Goal: Use online tool/utility: Utilize a website feature to perform a specific function

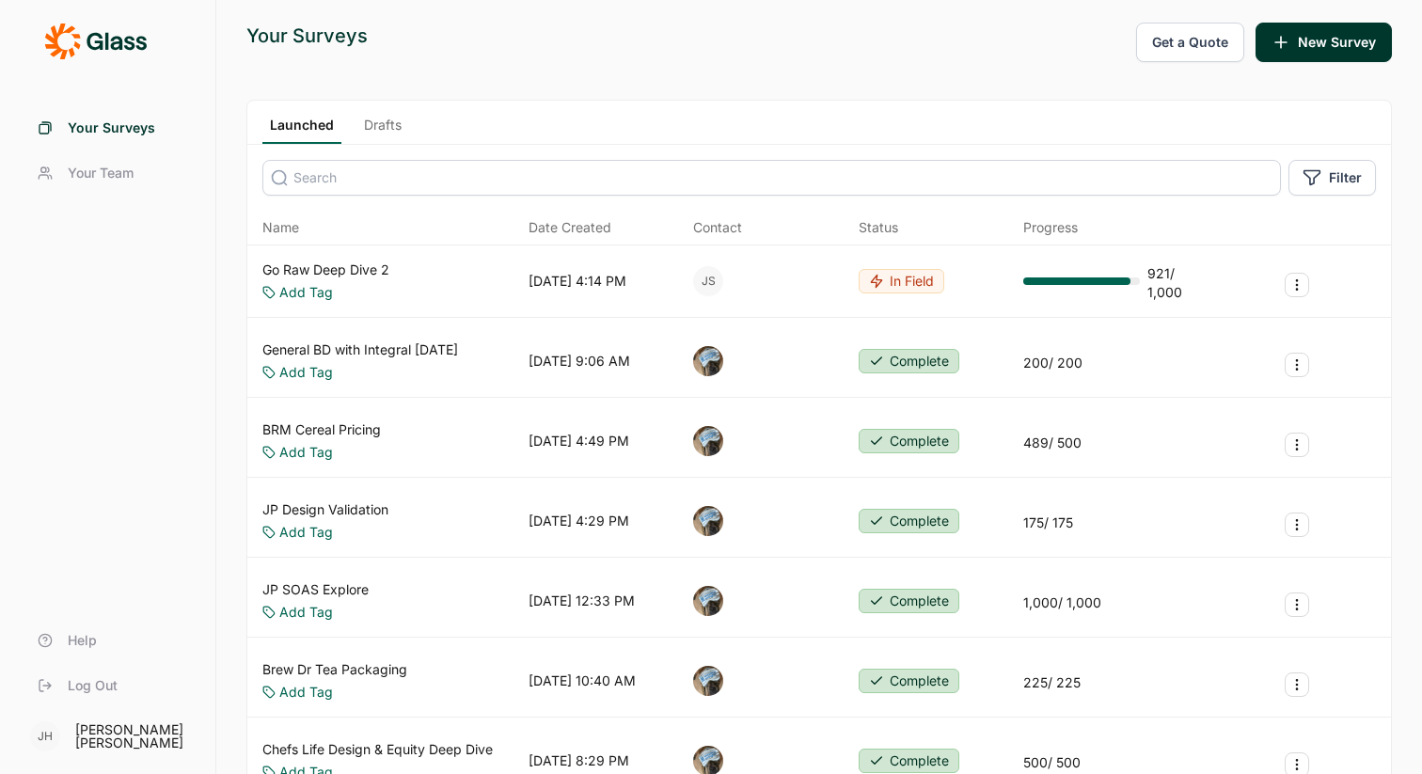
click at [351, 268] on link "Go Raw Deep Dive 2" at bounding box center [325, 269] width 127 height 19
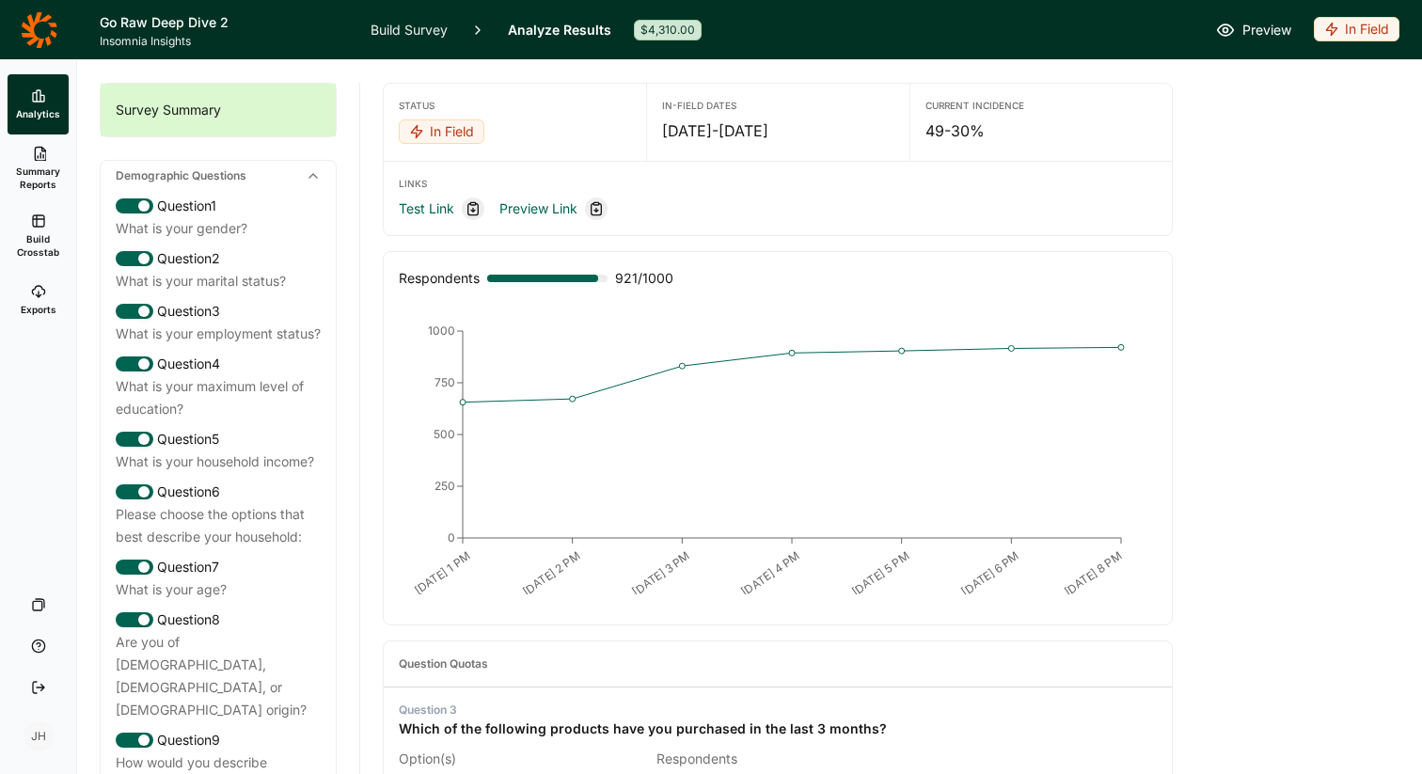
click at [39, 107] on span "Analytics" at bounding box center [38, 113] width 44 height 13
click at [44, 169] on span "Summary Reports" at bounding box center [38, 178] width 46 height 26
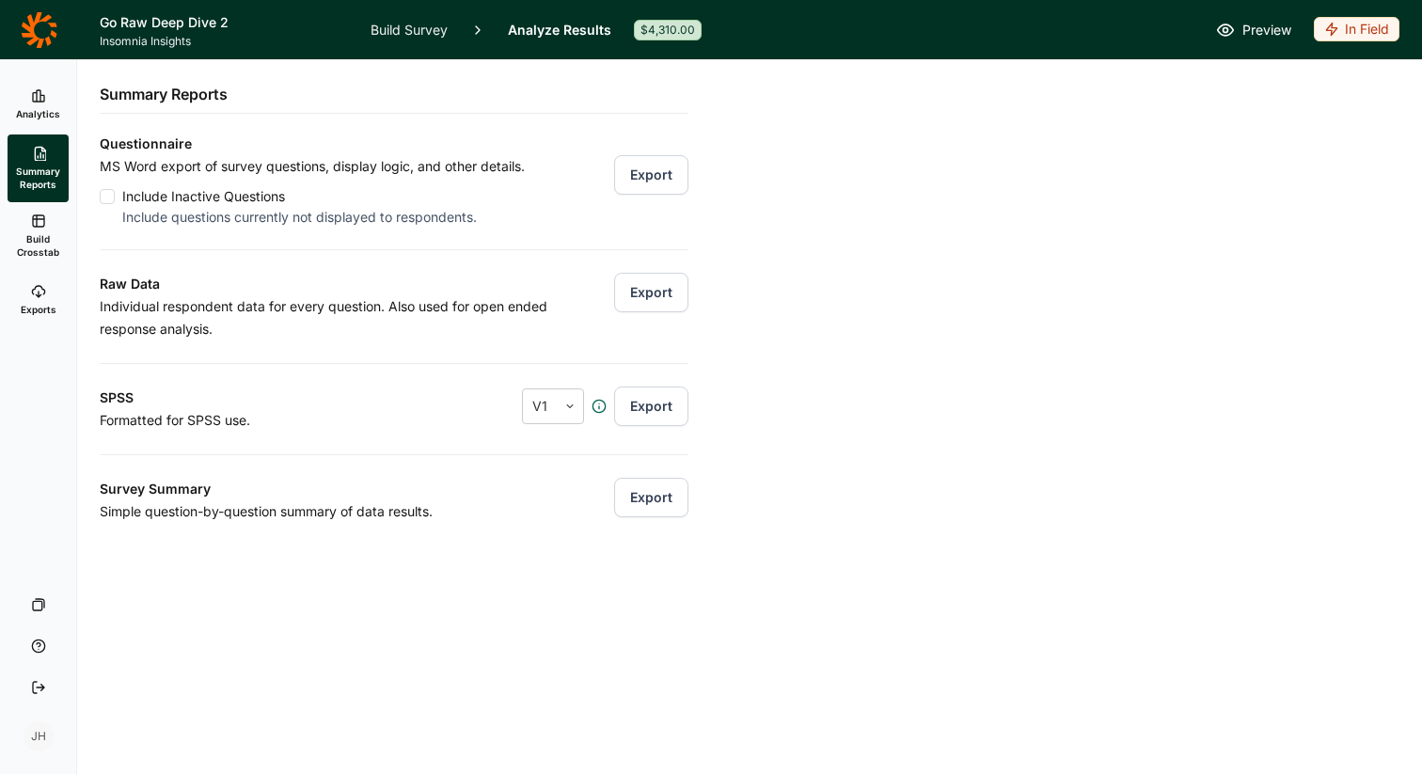
click at [47, 231] on link "Build Crosstab" at bounding box center [38, 236] width 61 height 68
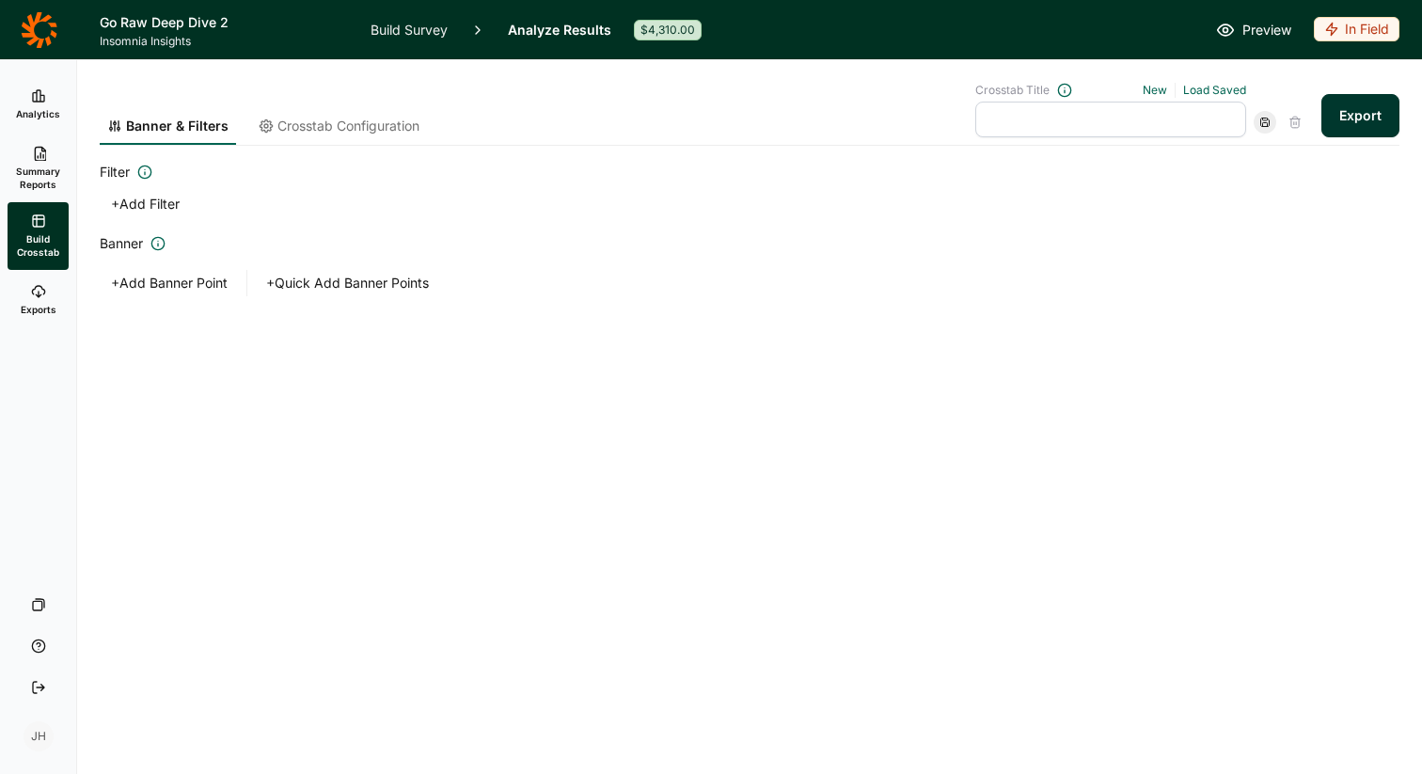
click at [42, 291] on icon at bounding box center [38, 291] width 15 height 15
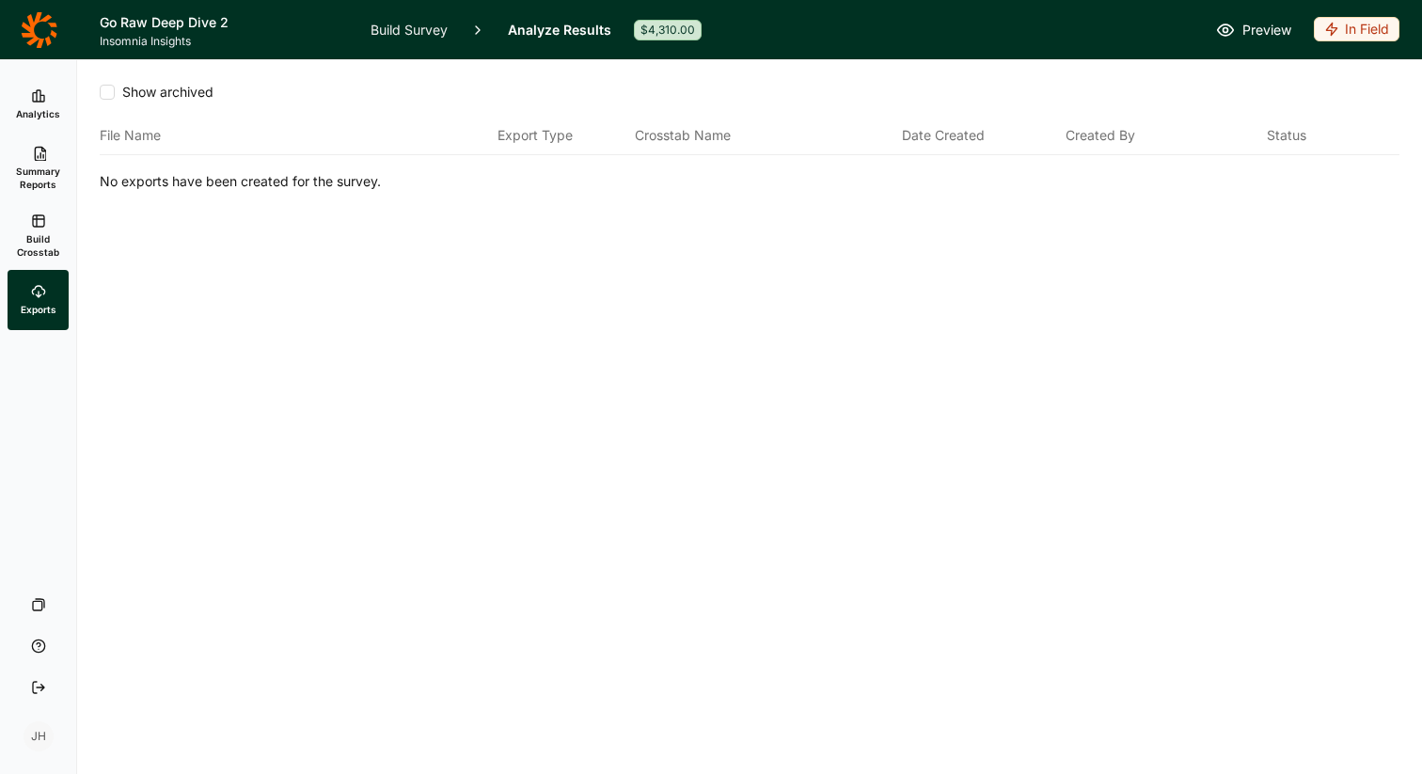
click at [38, 229] on link "Build Crosstab" at bounding box center [38, 236] width 61 height 68
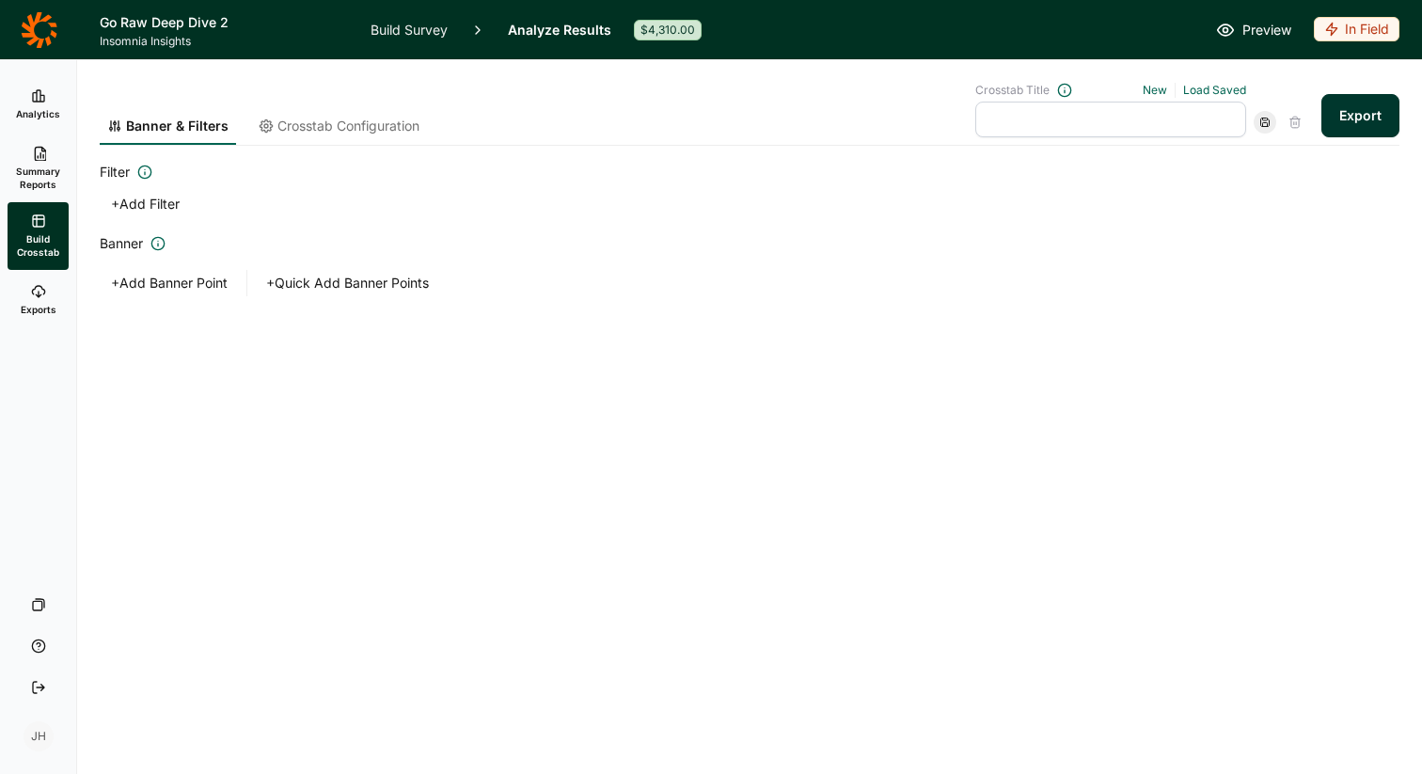
click at [116, 204] on button "+ Add Filter" at bounding box center [145, 204] width 91 height 26
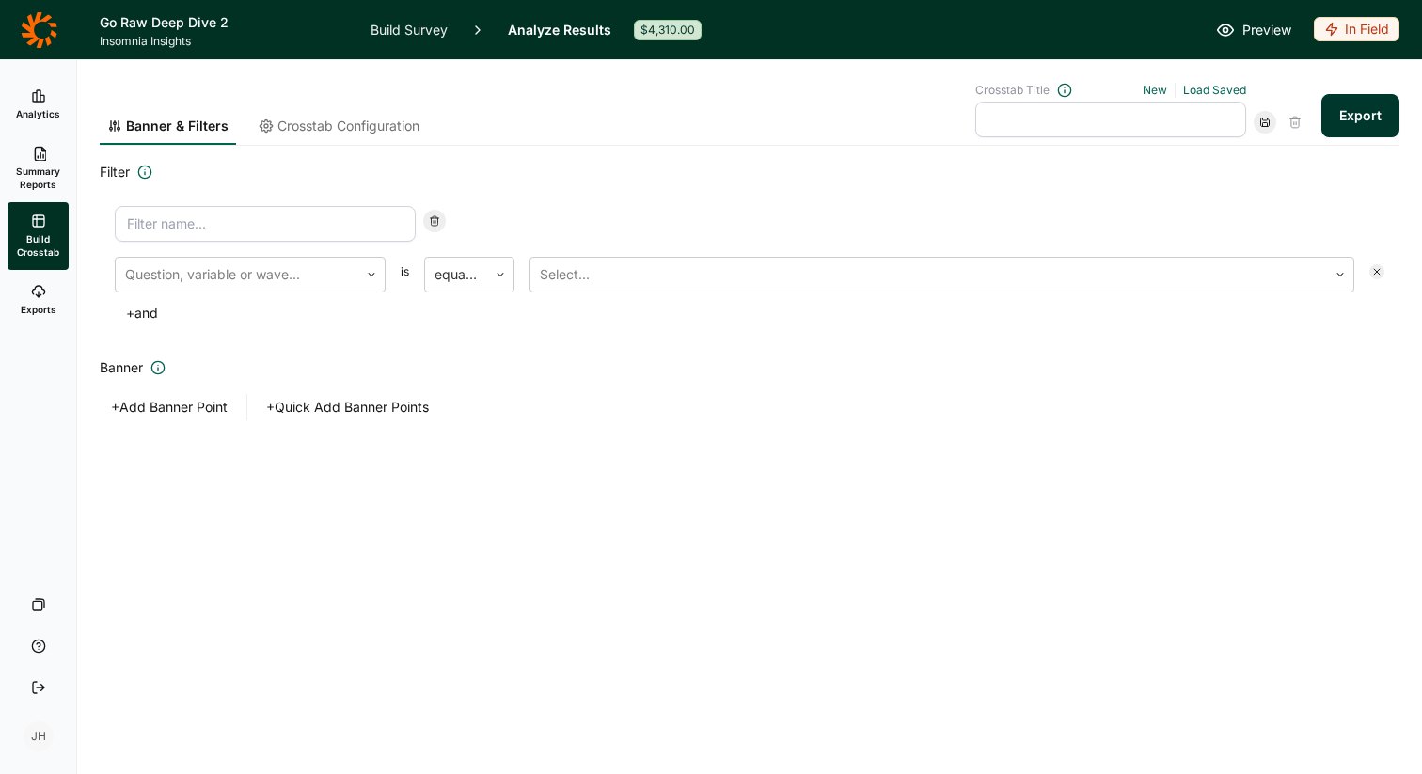
click at [150, 222] on input at bounding box center [265, 224] width 301 height 36
type input "Go Raw users"
click at [536, 205] on div "Go Raw users Question, variable or wave... is equal to Select... + and" at bounding box center [749, 266] width 1299 height 150
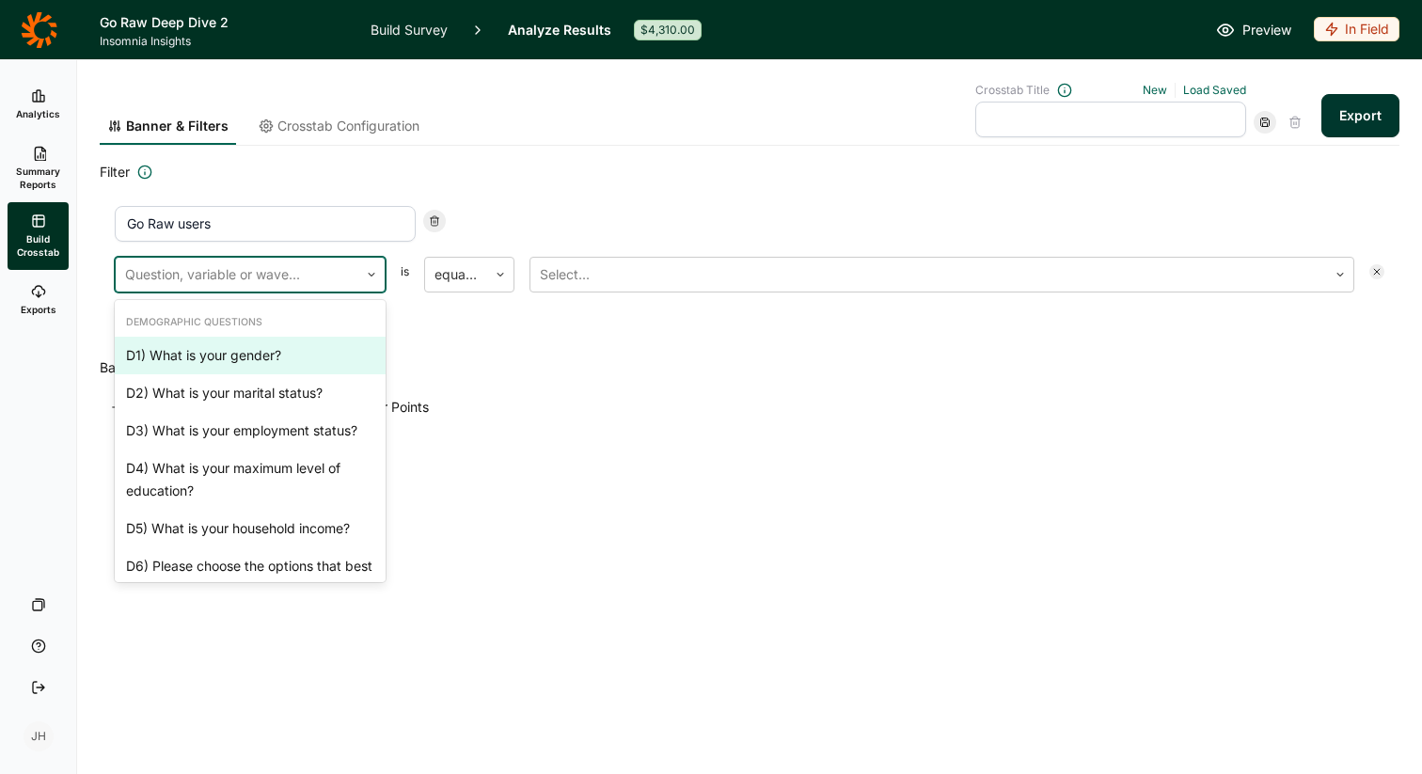
click at [300, 275] on div at bounding box center [237, 274] width 224 height 26
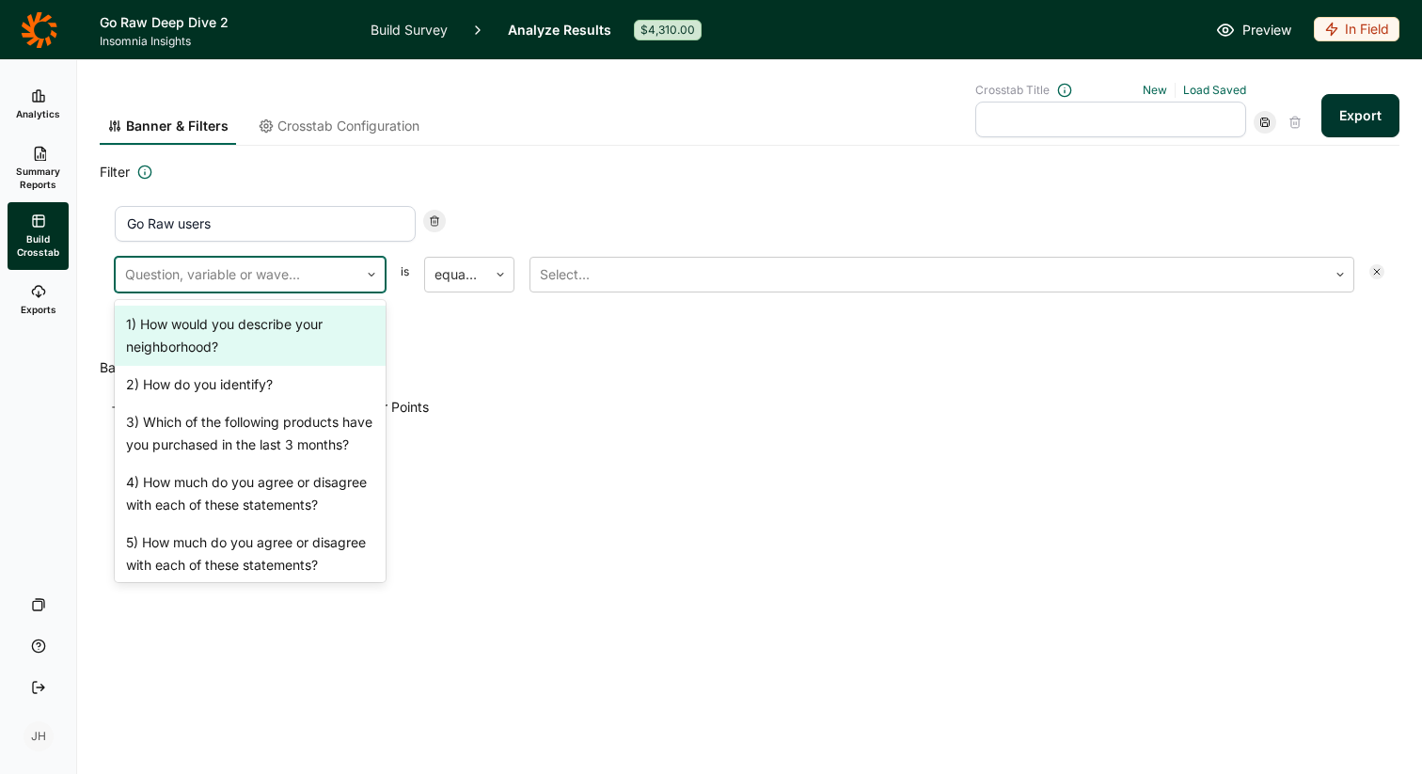
scroll to position [543, 0]
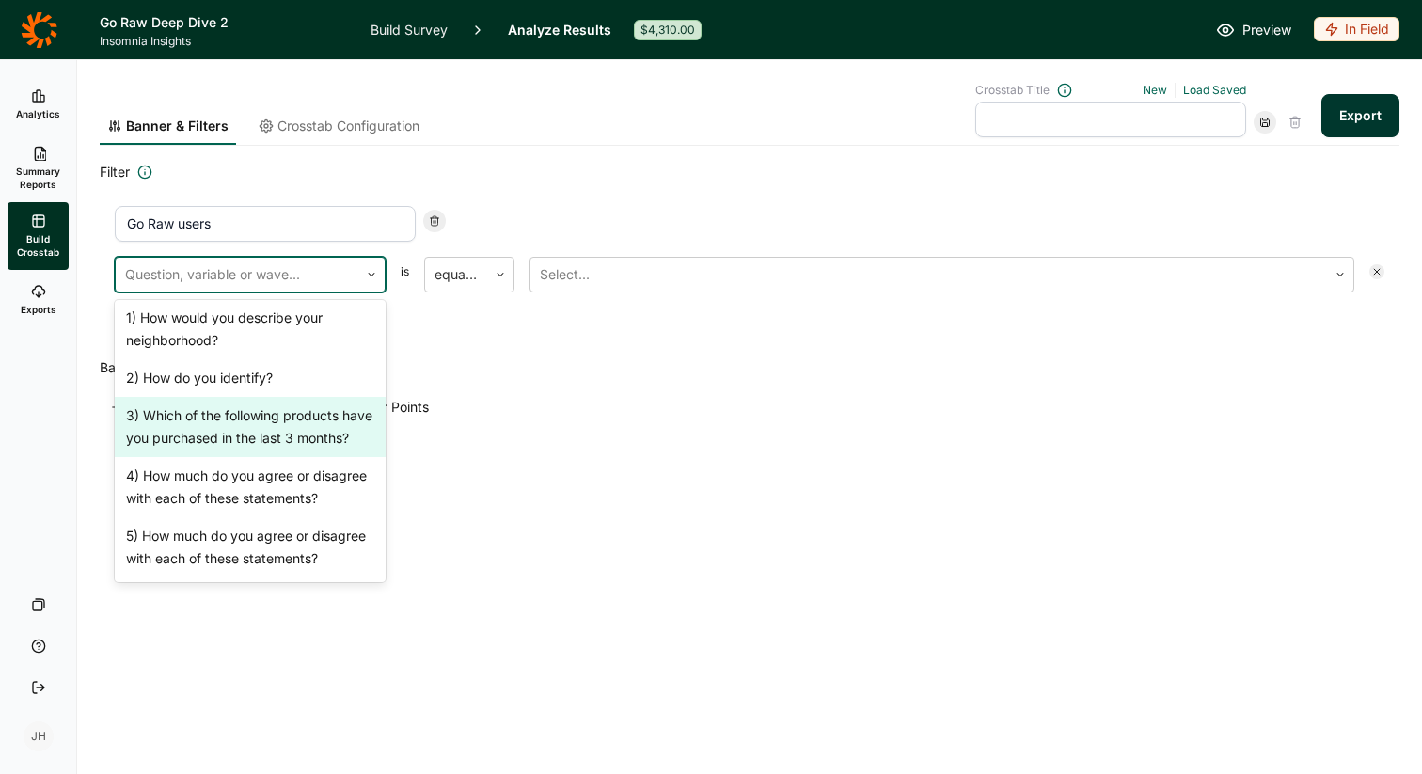
click at [286, 416] on div "3) Which of the following products have you purchased in the last 3 months?" at bounding box center [250, 427] width 271 height 60
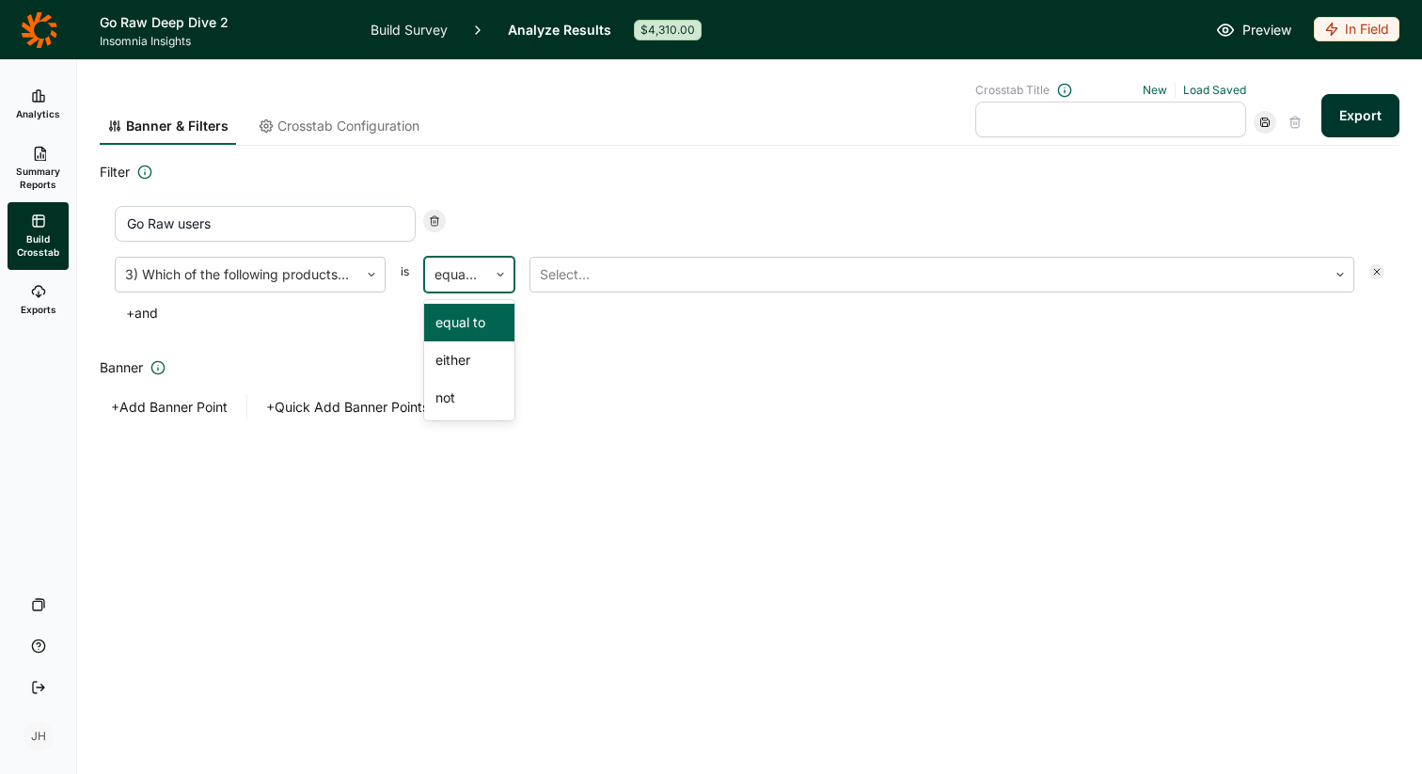
click at [499, 270] on icon at bounding box center [500, 274] width 11 height 11
click at [499, 271] on icon at bounding box center [500, 274] width 11 height 11
click at [600, 279] on div at bounding box center [929, 274] width 778 height 26
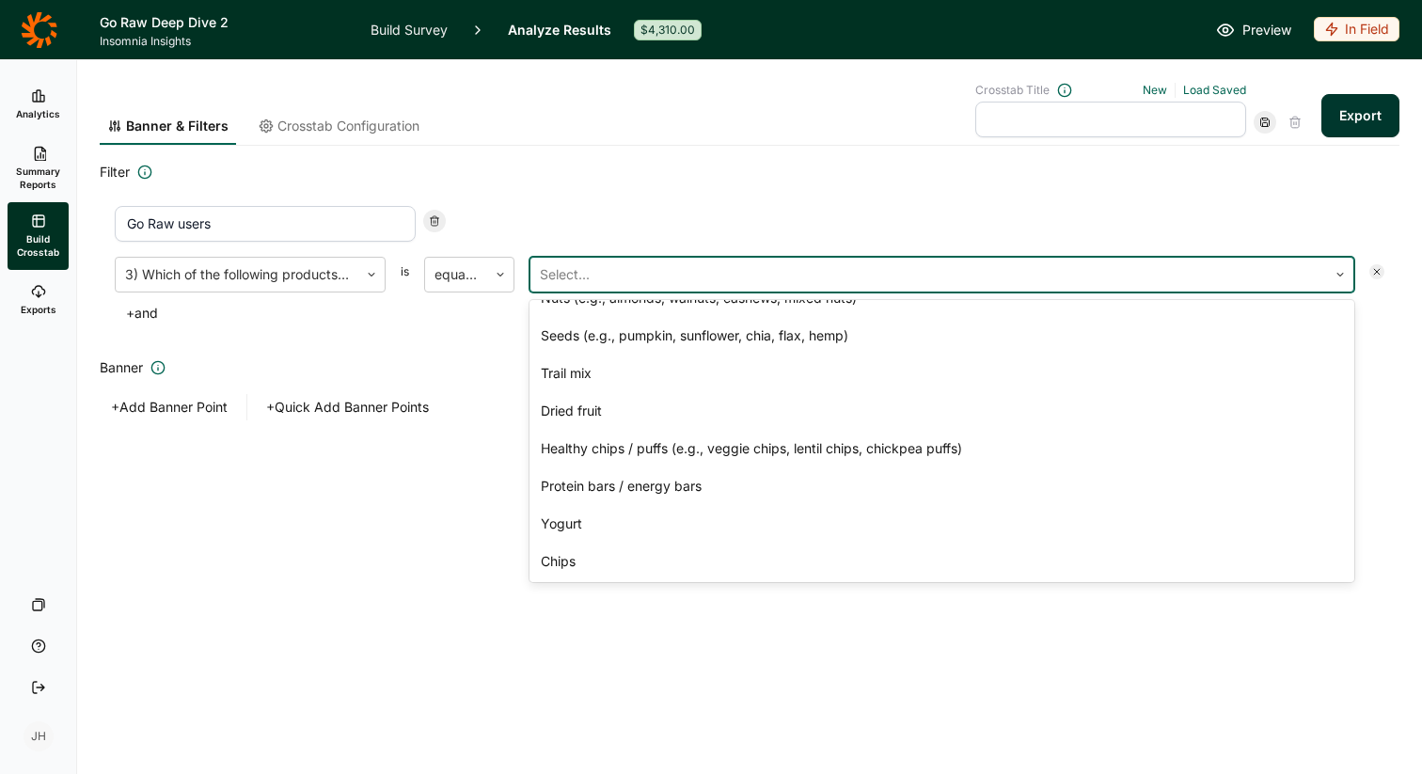
scroll to position [0, 0]
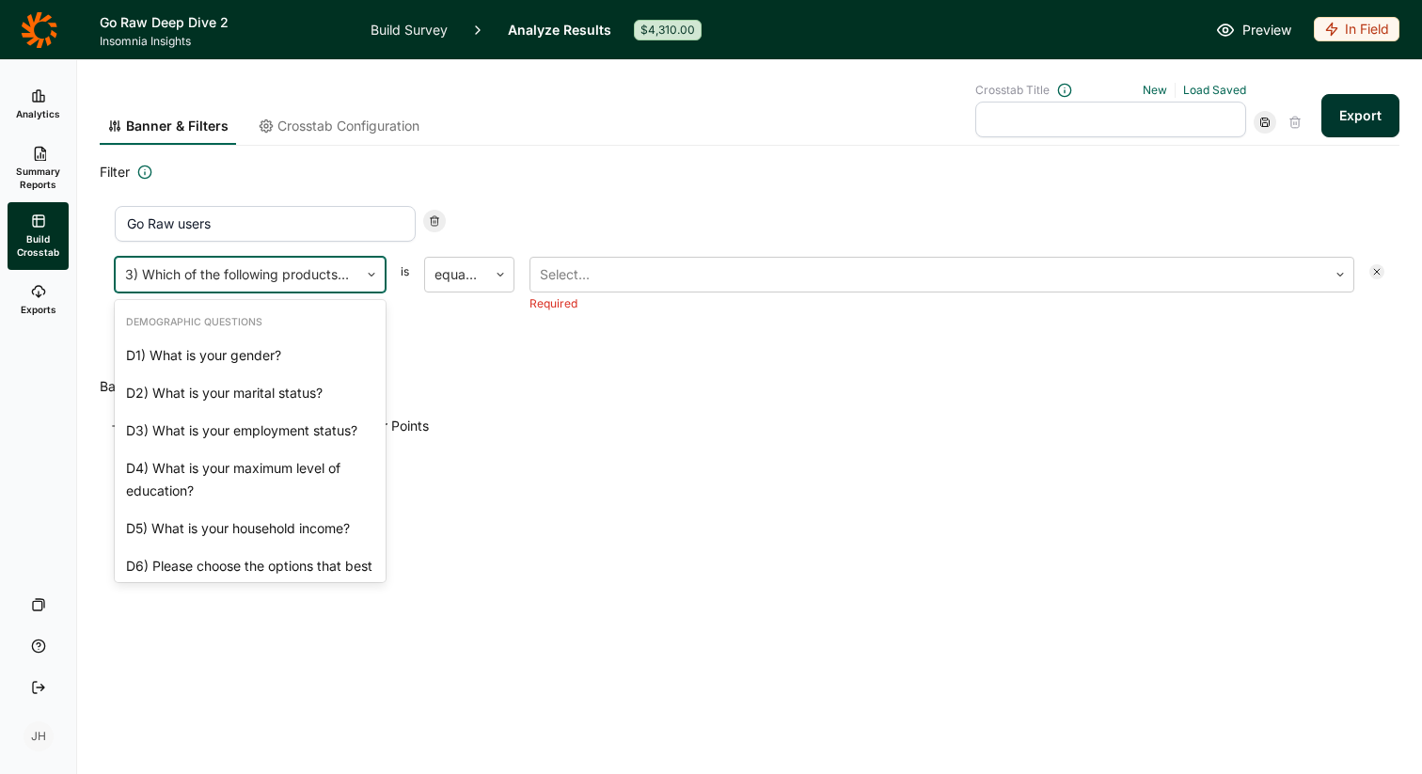
click at [323, 272] on div at bounding box center [237, 274] width 224 height 26
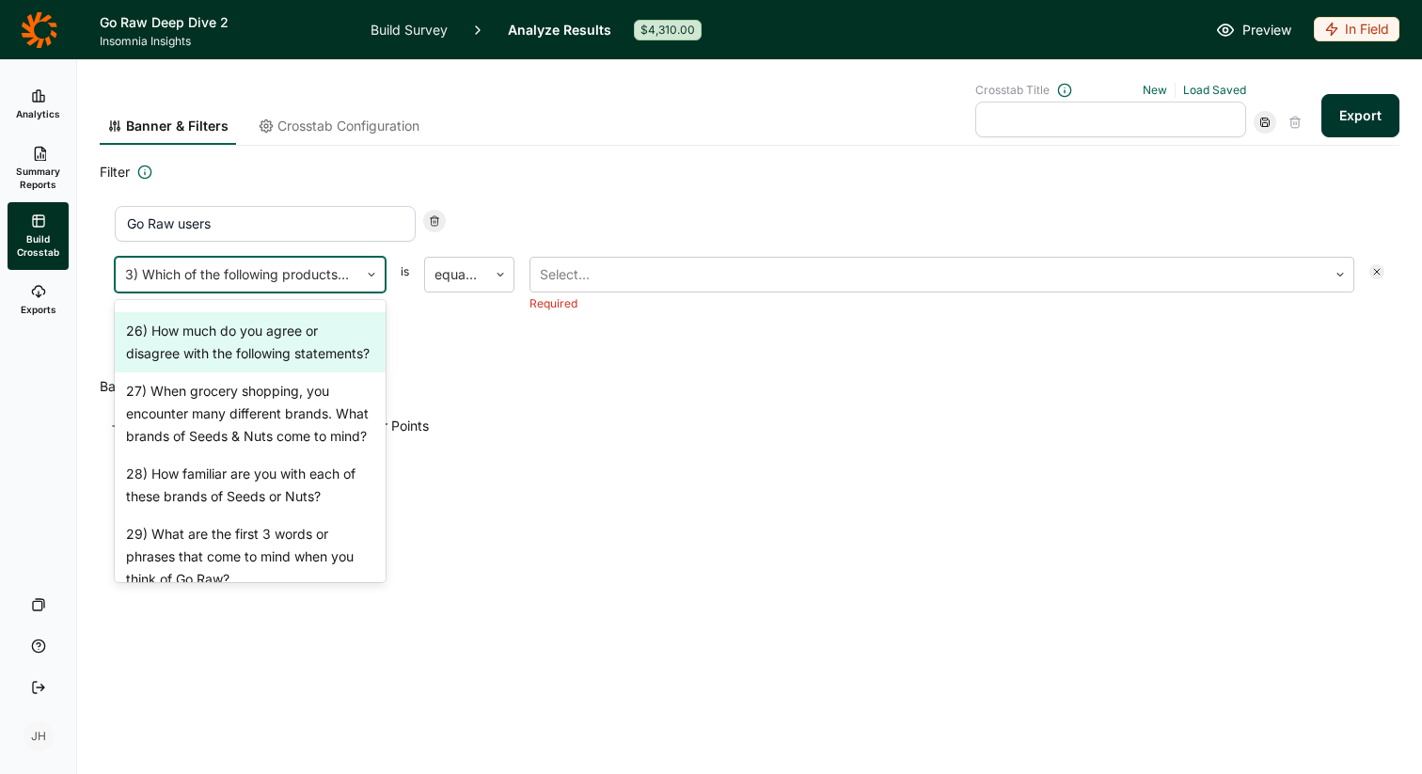
scroll to position [2146, 0]
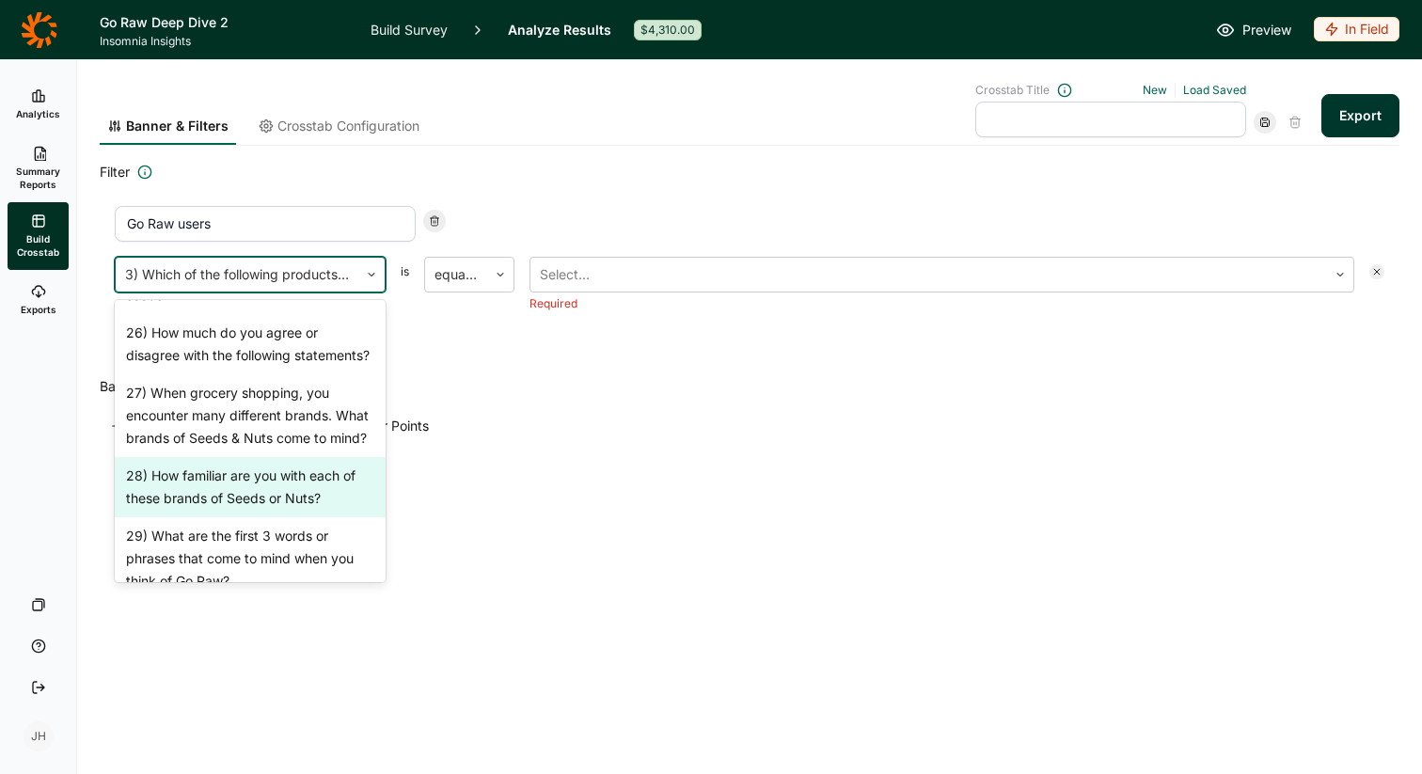
click at [295, 472] on div "28) How familiar are you with each of these brands of Seeds or Nuts?" at bounding box center [250, 487] width 271 height 60
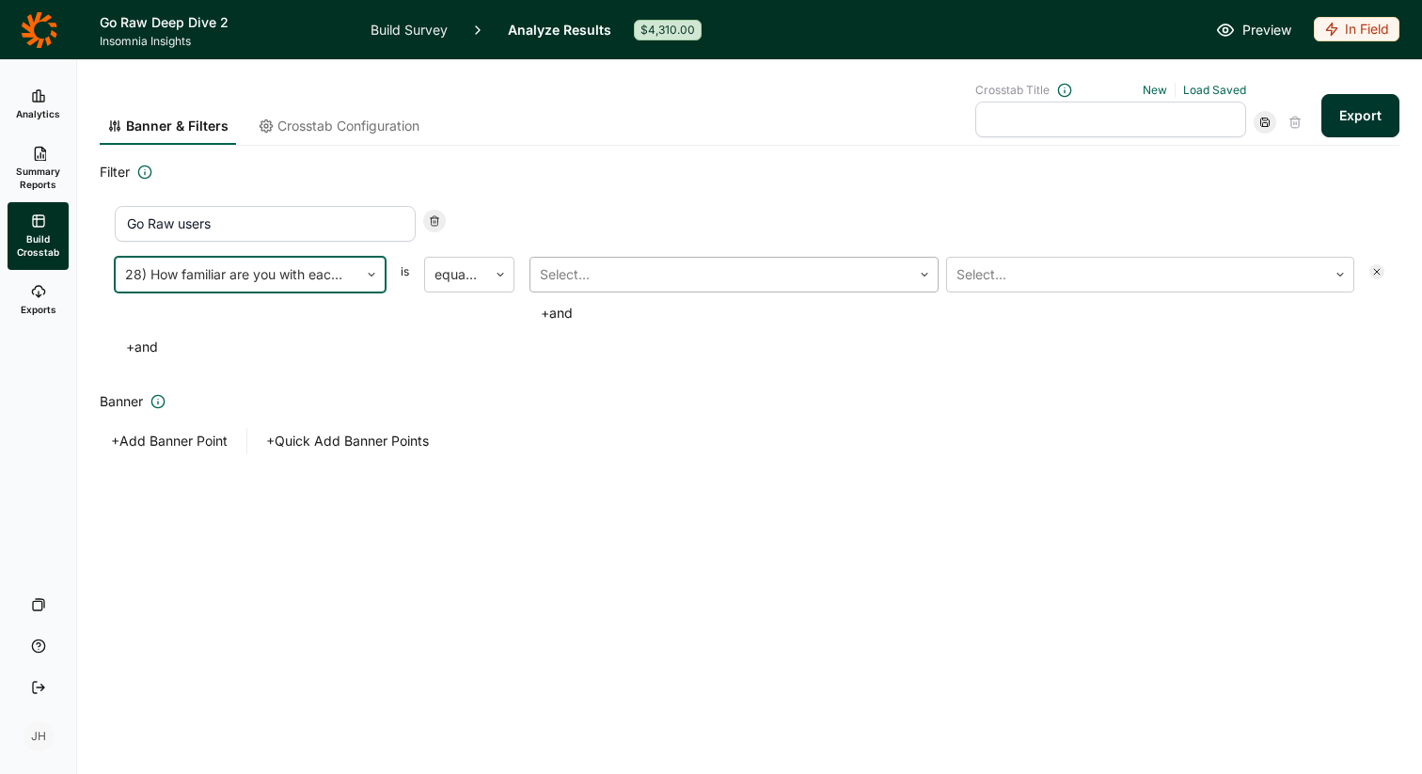
click at [590, 261] on div at bounding box center [721, 274] width 362 height 26
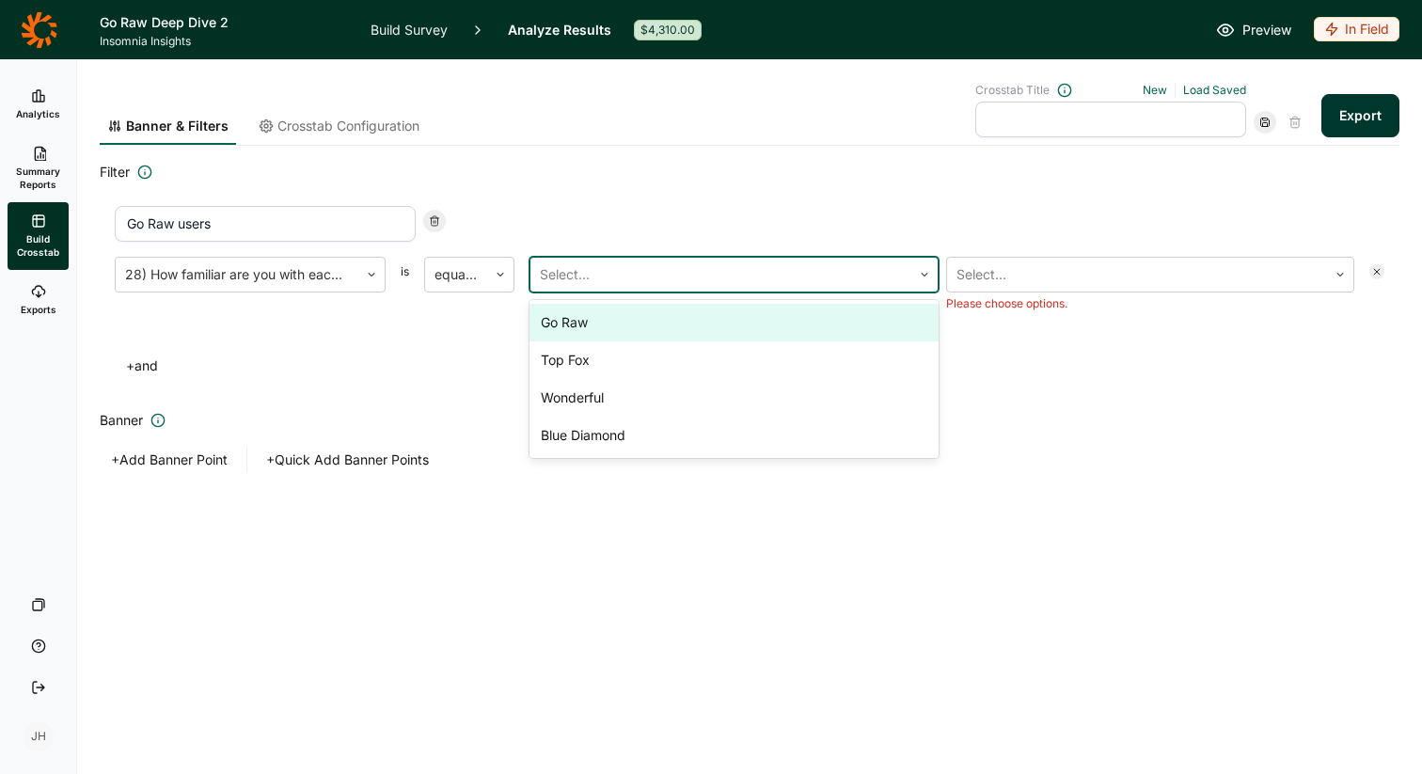
click at [577, 324] on div "Go Raw" at bounding box center [733, 323] width 409 height 38
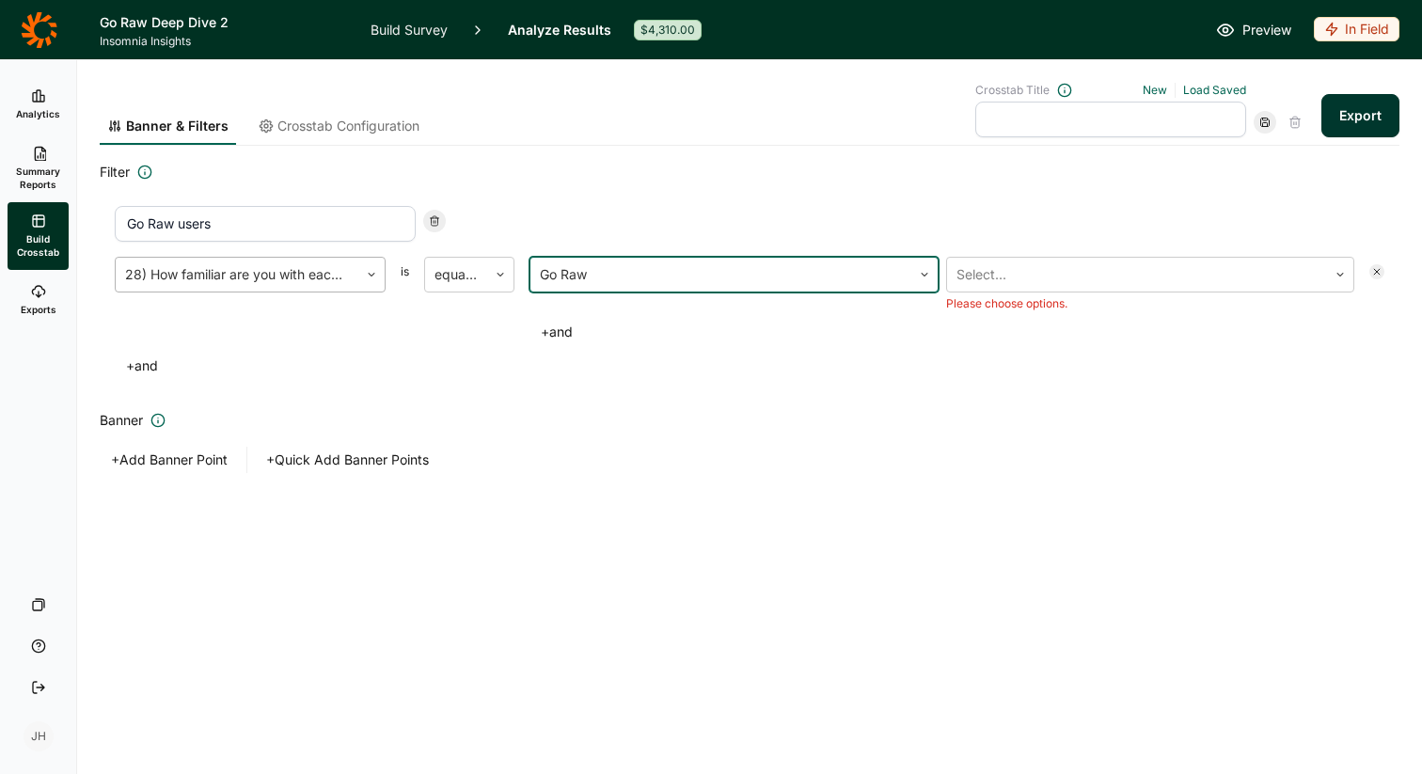
click at [357, 277] on div "28) How familiar are you with each of these brands of Seeds or Nuts?" at bounding box center [237, 275] width 243 height 34
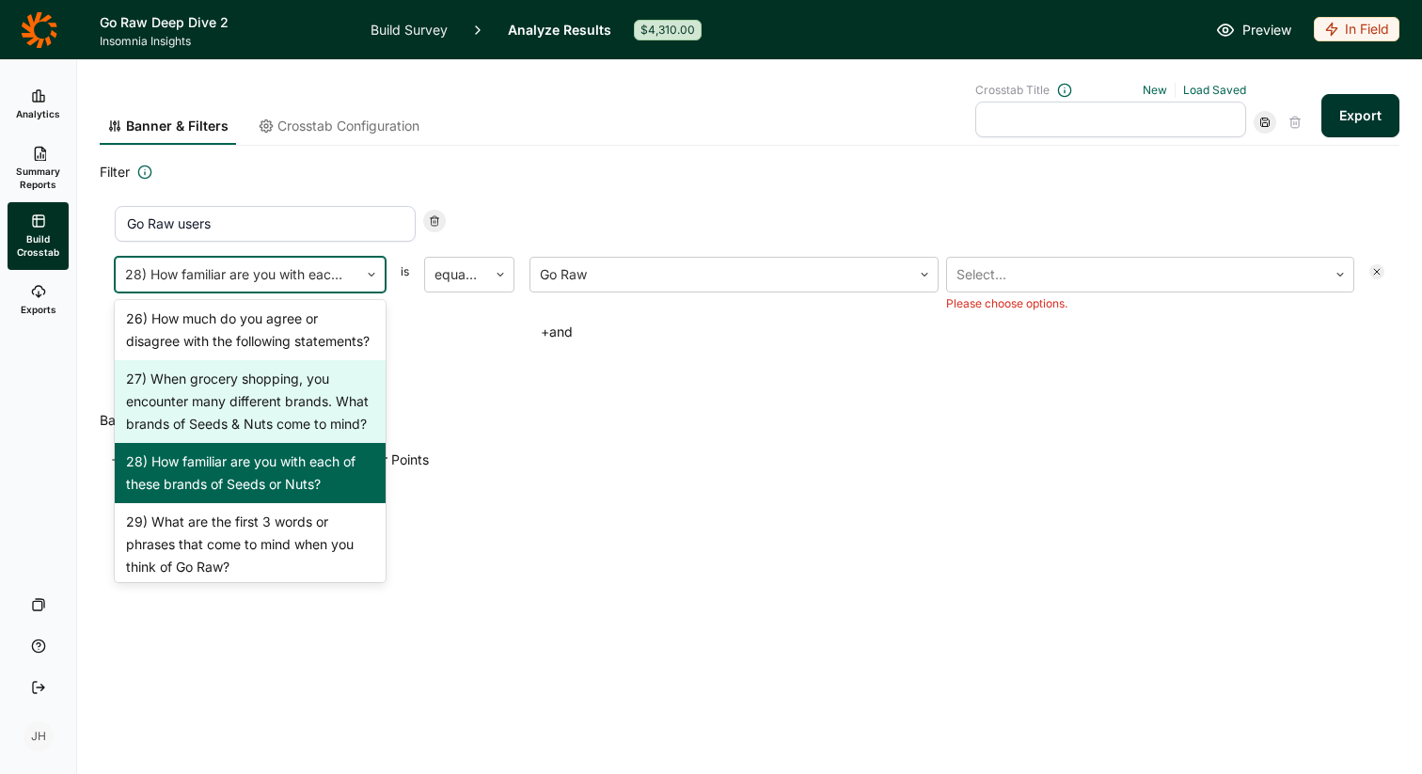
scroll to position [2162, 0]
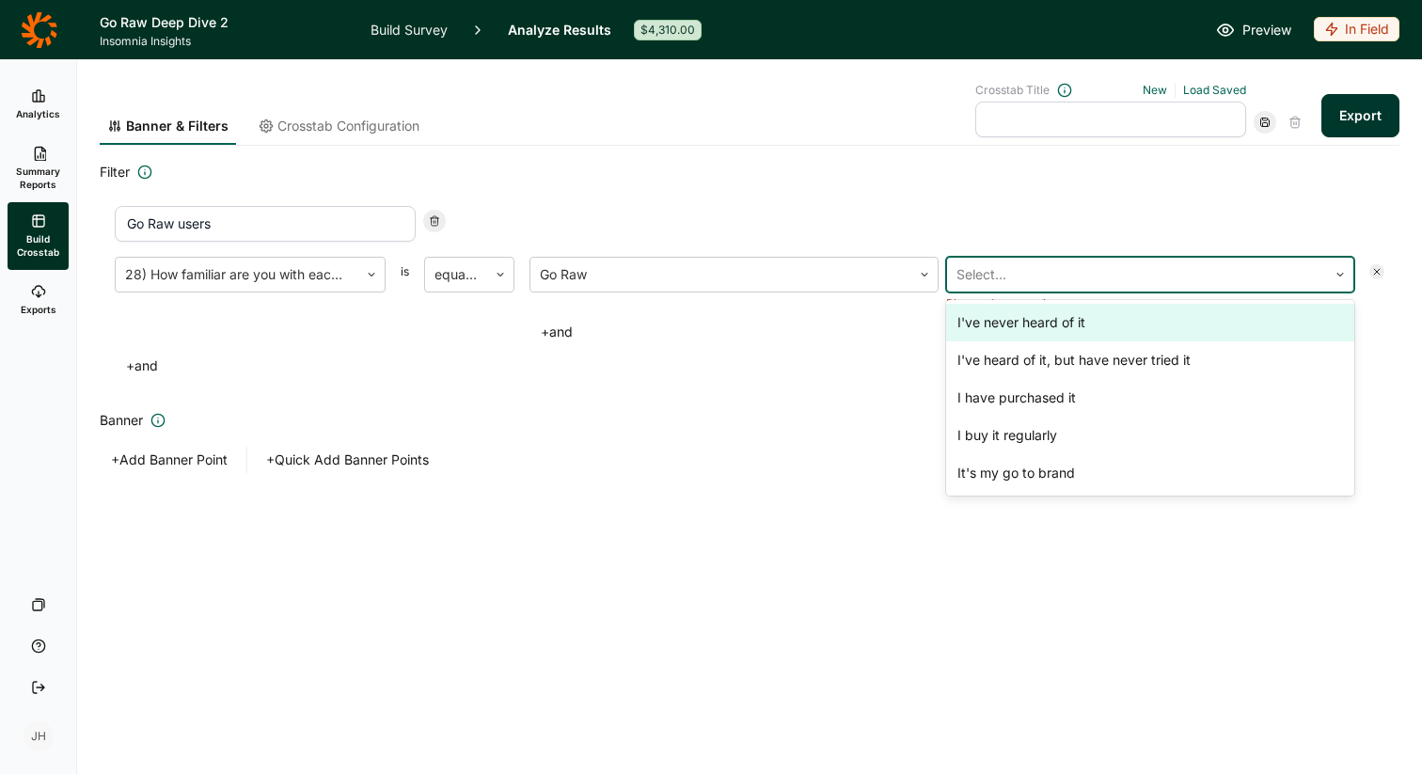
click at [1065, 274] on div at bounding box center [1137, 274] width 362 height 26
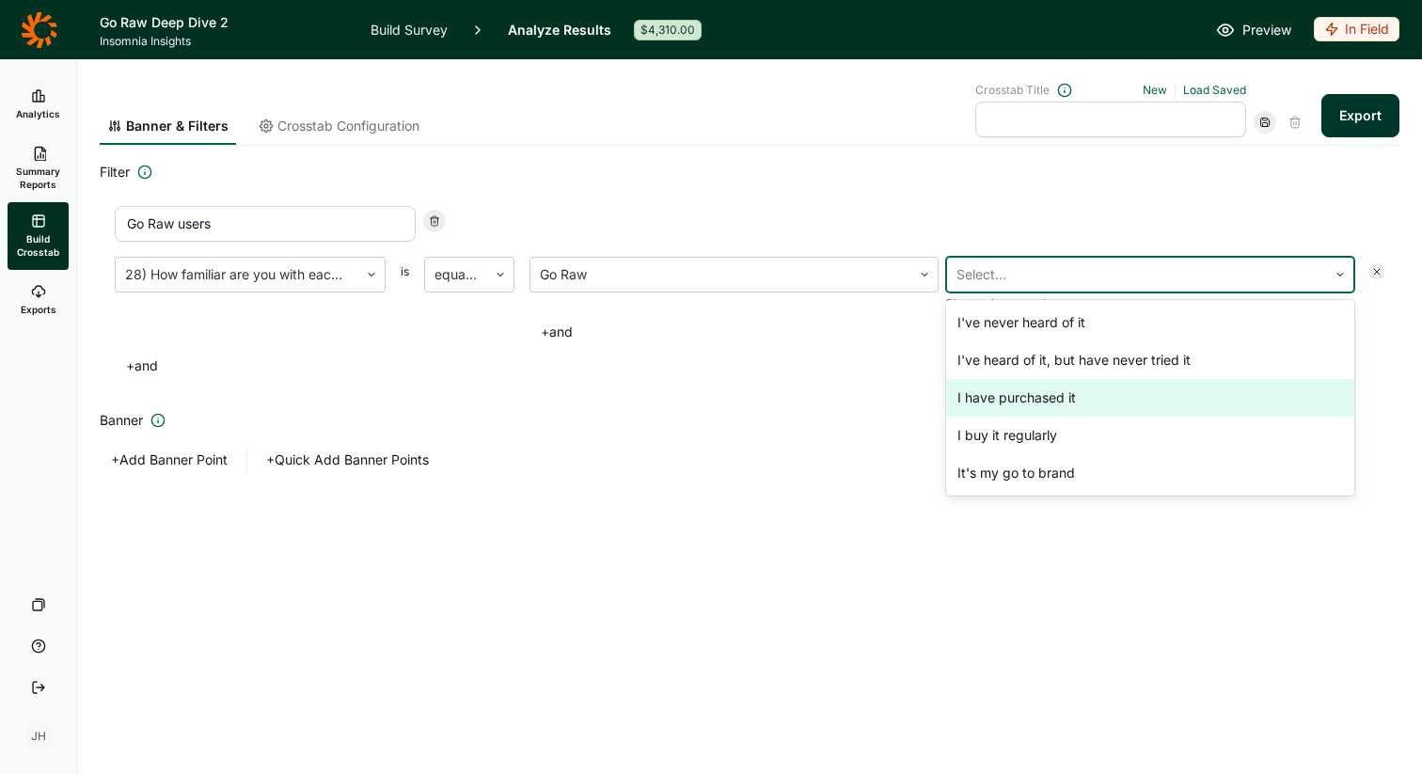
click at [1054, 392] on div "I have purchased it" at bounding box center [1150, 398] width 409 height 38
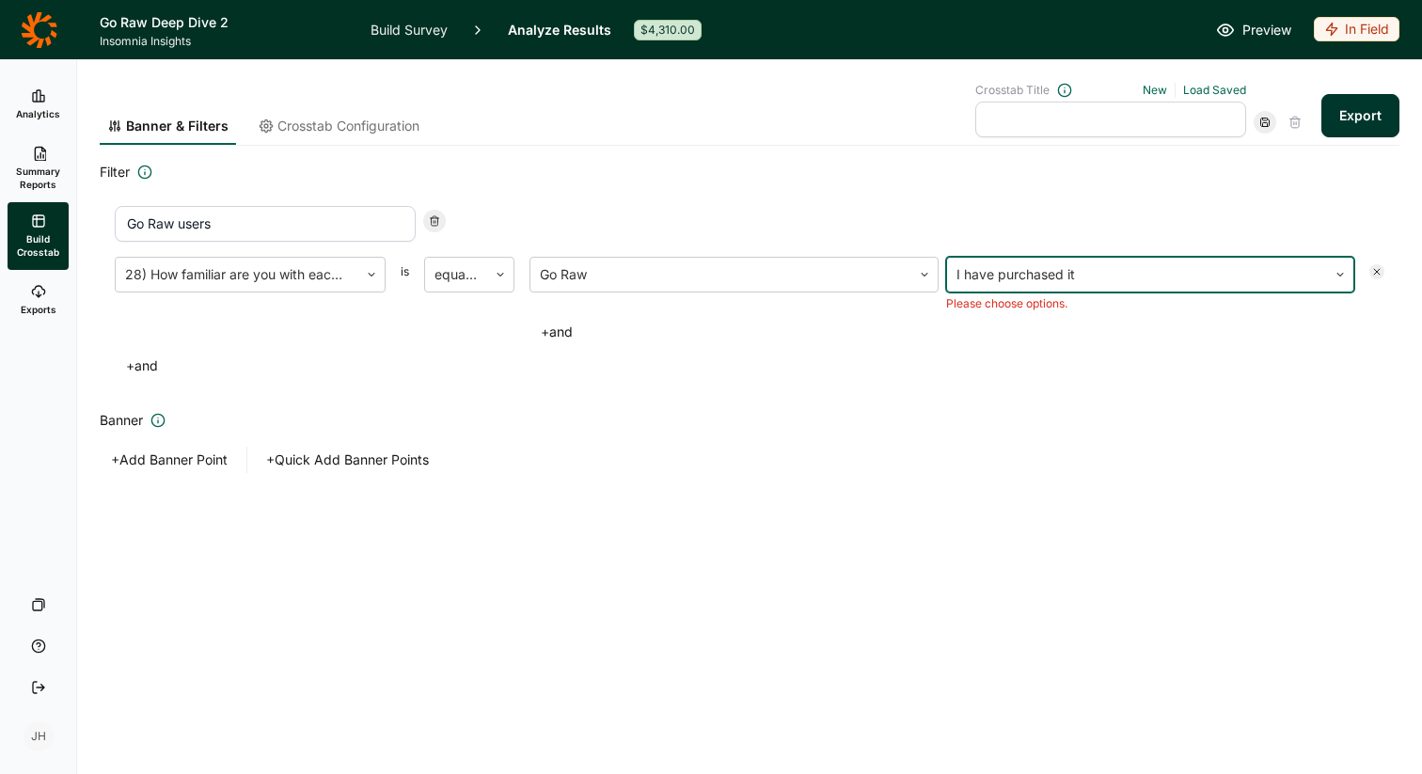
click at [921, 386] on div "Filter Go Raw users 28) How familiar are you with each of these brands of Seeds…" at bounding box center [749, 317] width 1299 height 312
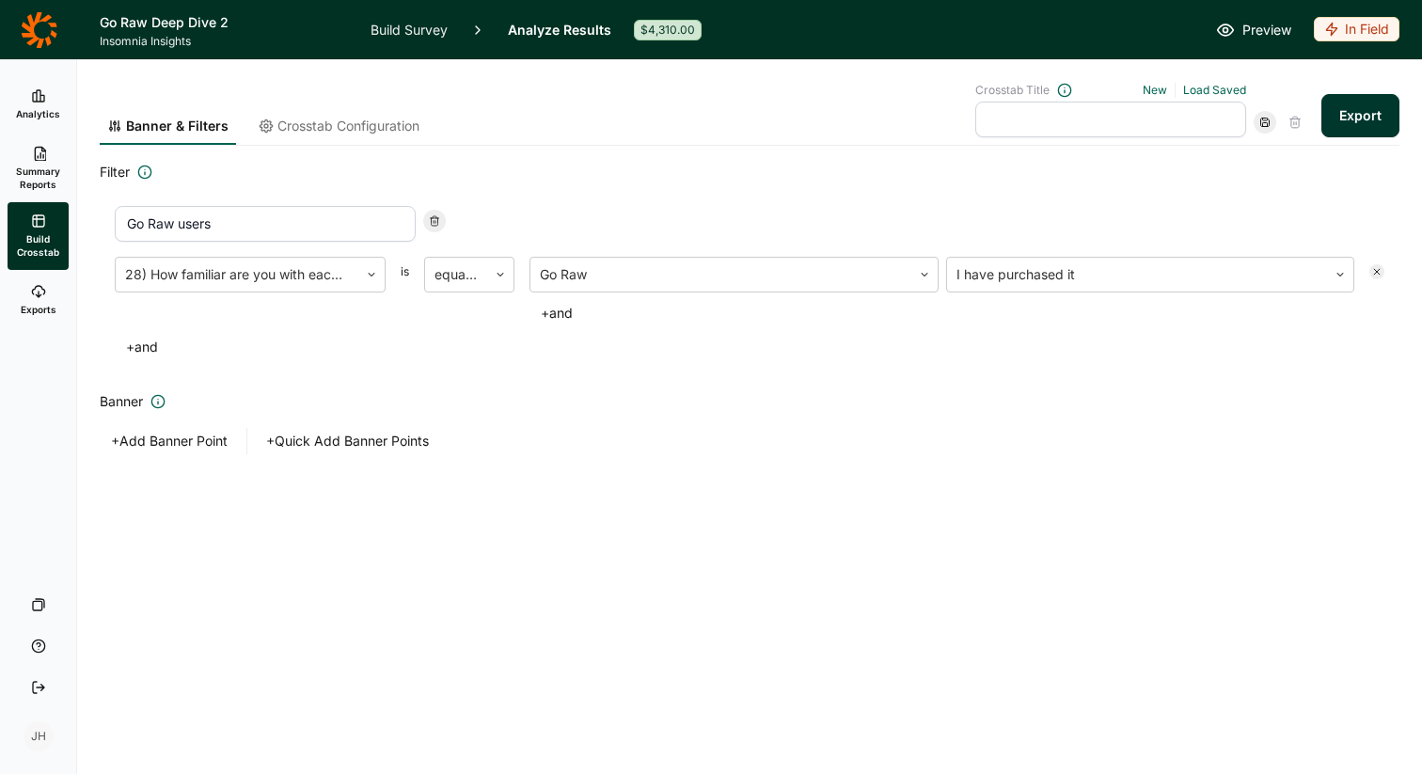
click at [1370, 121] on button "Export" at bounding box center [1360, 115] width 78 height 43
click at [40, 291] on icon at bounding box center [38, 291] width 15 height 15
